Goal: Complete application form

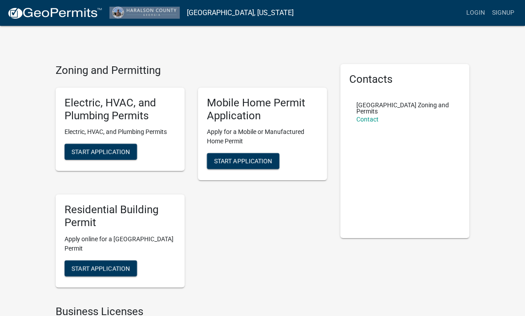
click at [107, 149] on span "Start Application" at bounding box center [101, 151] width 58 height 7
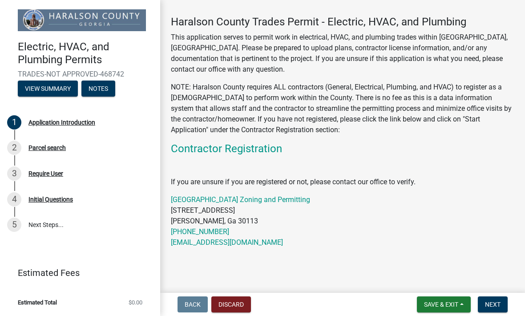
scroll to position [34, 0]
click at [497, 308] on button "Next" at bounding box center [493, 304] width 30 height 16
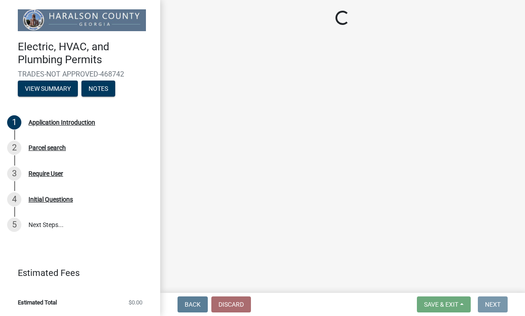
scroll to position [0, 0]
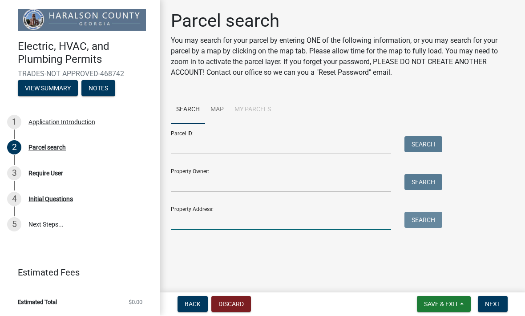
click at [336, 219] on input "Property Address:" at bounding box center [281, 221] width 220 height 18
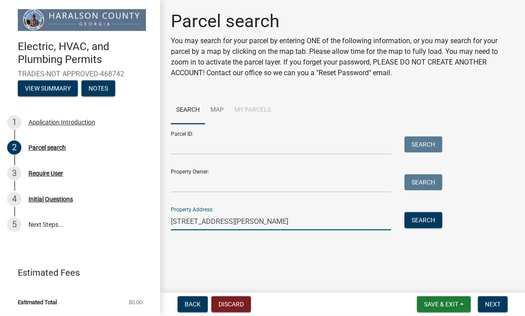
type input "[STREET_ADDRESS][PERSON_NAME]"
click at [426, 224] on button "Search" at bounding box center [423, 220] width 38 height 16
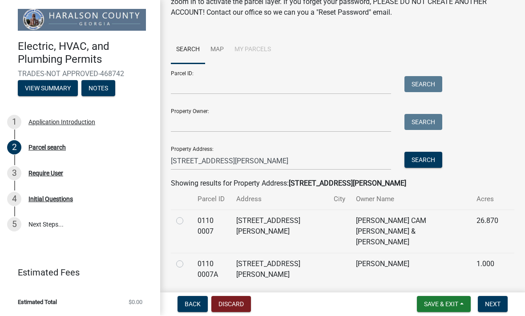
scroll to position [59, 0]
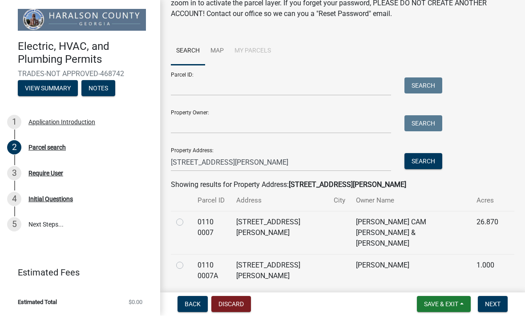
click at [173, 254] on td at bounding box center [181, 270] width 21 height 32
click at [187, 260] on label at bounding box center [187, 260] width 0 height 0
click at [187, 260] on 0007A "radio" at bounding box center [190, 263] width 6 height 6
radio 0007A "true"
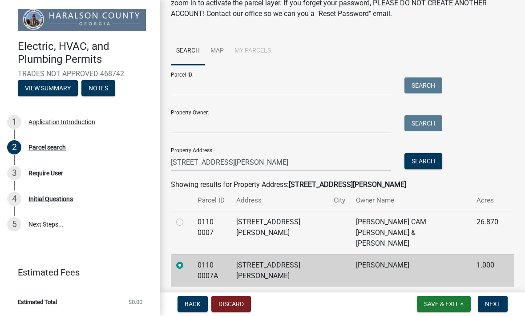
click at [493, 304] on span "Next" at bounding box center [493, 304] width 16 height 7
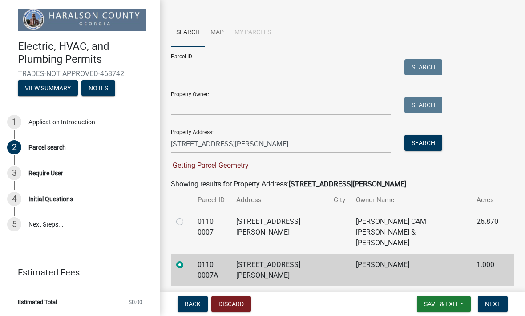
scroll to position [77, 0]
click at [497, 311] on button "Next" at bounding box center [493, 304] width 30 height 16
click at [494, 302] on span "Next" at bounding box center [493, 304] width 16 height 7
click at [107, 22] on img at bounding box center [82, 20] width 128 height 22
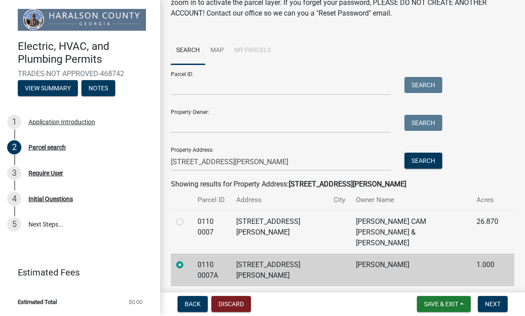
scroll to position [59, 0]
click at [496, 303] on span "Next" at bounding box center [493, 304] width 16 height 7
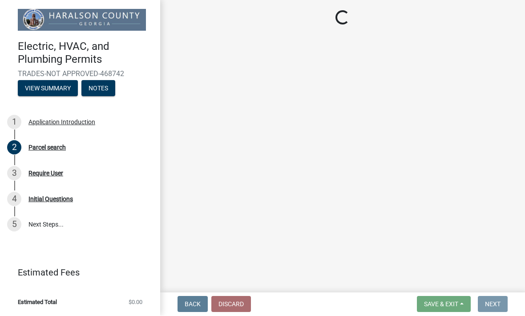
scroll to position [0, 0]
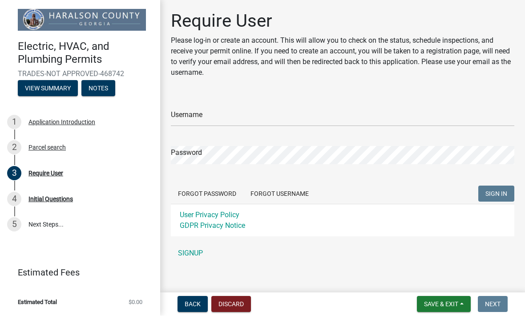
click at [191, 255] on link "SIGNUP" at bounding box center [342, 254] width 343 height 18
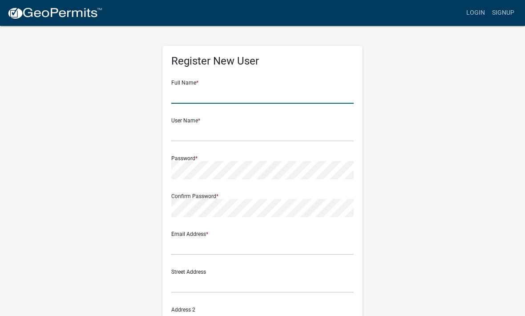
click at [255, 102] on input "text" at bounding box center [262, 94] width 182 height 18
click at [286, 91] on input "[PERSON_NAME]" at bounding box center [262, 95] width 182 height 18
type input "[PERSON_NAME]"
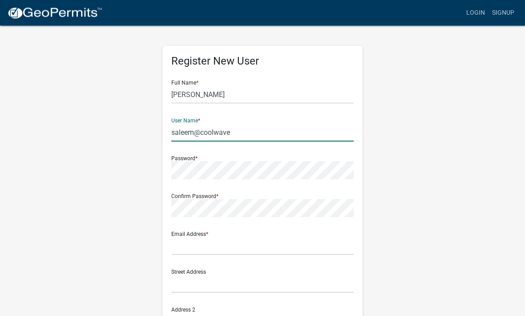
type input "saleem@coolwave"
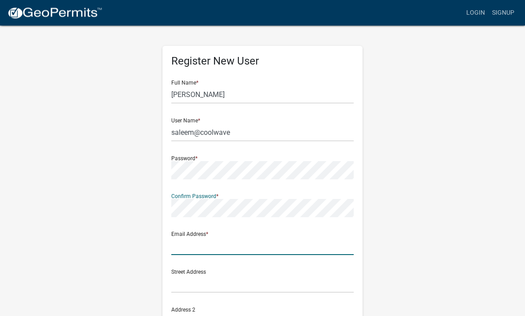
click at [294, 246] on input "text" at bounding box center [262, 246] width 182 height 18
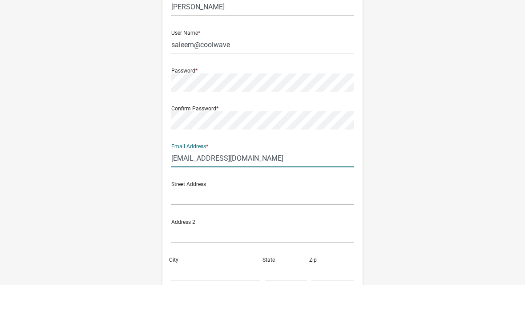
scroll to position [58, 0]
type input "[EMAIL_ADDRESS][DOMAIN_NAME]"
click at [321, 217] on input "text" at bounding box center [262, 226] width 182 height 18
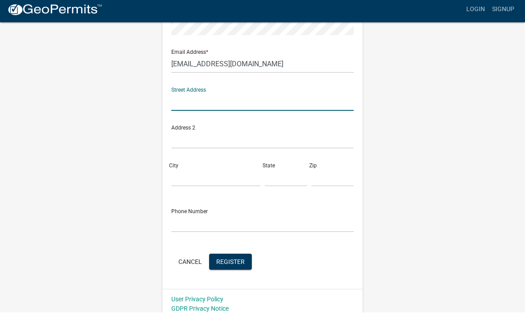
scroll to position [181, 0]
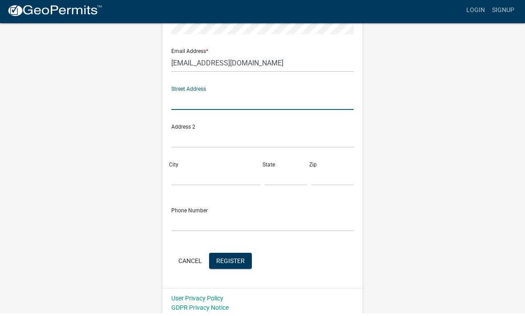
click at [239, 262] on span "Register" at bounding box center [230, 262] width 28 height 7
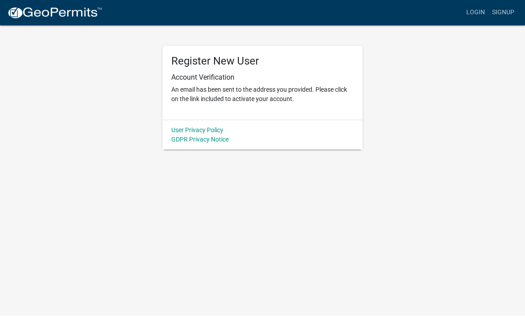
scroll to position [0, 0]
